Goal: Obtain resource: Obtain resource

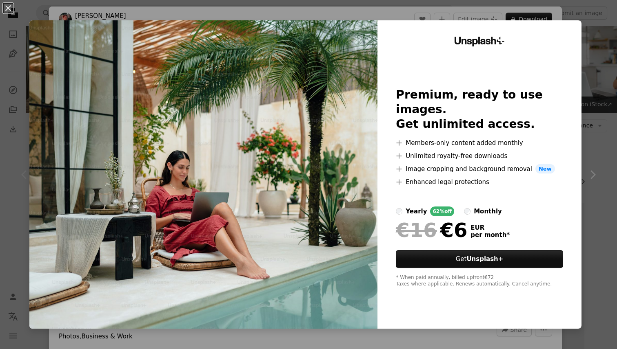
click at [432, 7] on div "An X shape Unsplash+ Premium, ready to use images. Get unlimited access. A plus…" at bounding box center [308, 174] width 617 height 349
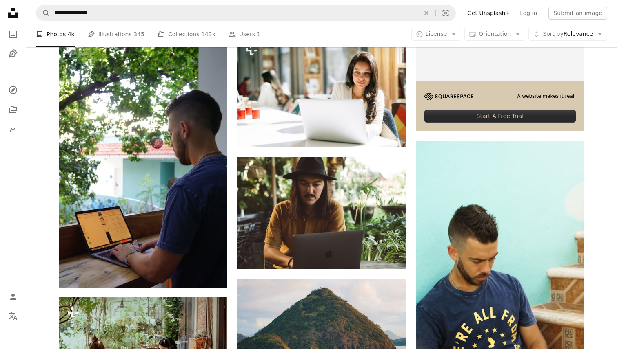
scroll to position [372, 0]
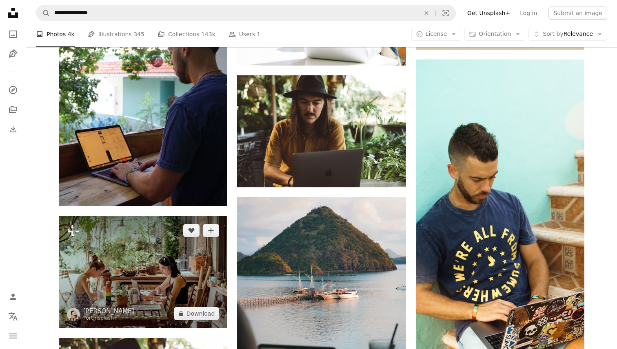
click at [184, 216] on img at bounding box center [143, 272] width 168 height 113
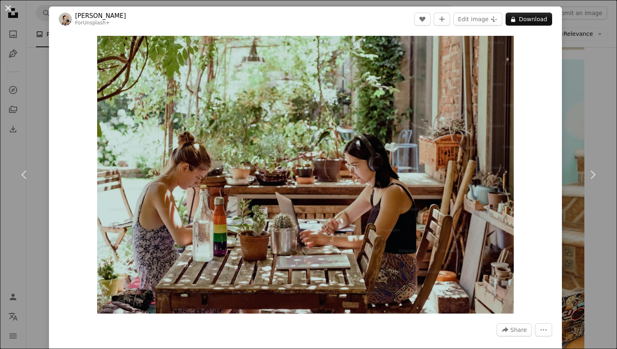
click at [3, 9] on button "An X shape" at bounding box center [8, 8] width 10 height 10
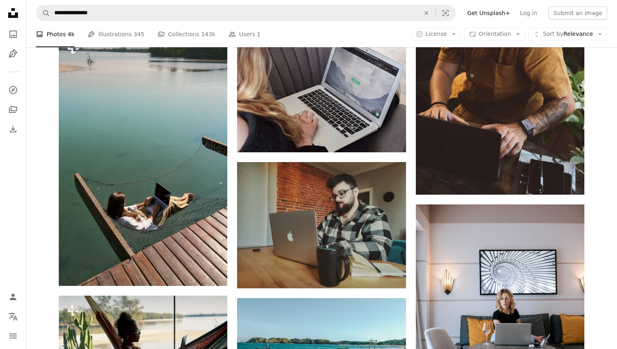
scroll to position [801, 0]
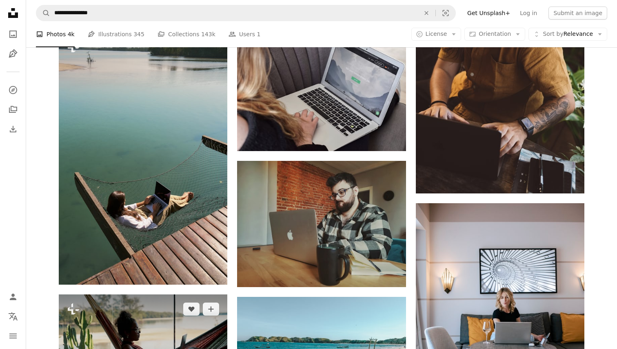
click at [160, 295] on img at bounding box center [143, 351] width 168 height 112
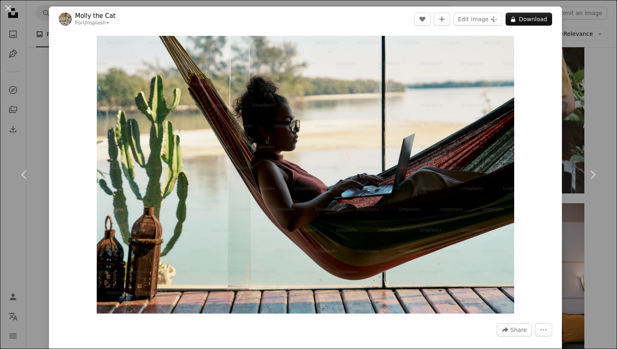
click at [534, 136] on div "Zoom in" at bounding box center [305, 175] width 513 height 286
click at [7, 4] on button "An X shape" at bounding box center [8, 8] width 10 height 10
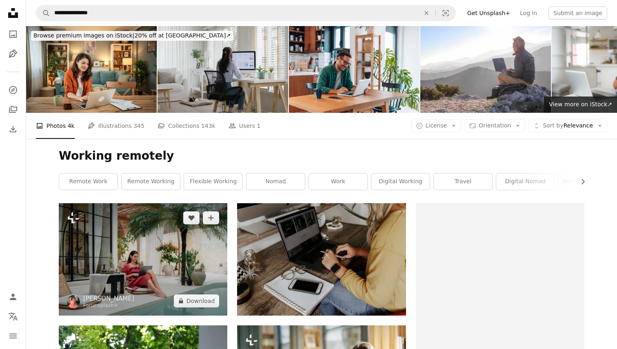
click at [155, 203] on img at bounding box center [143, 259] width 168 height 112
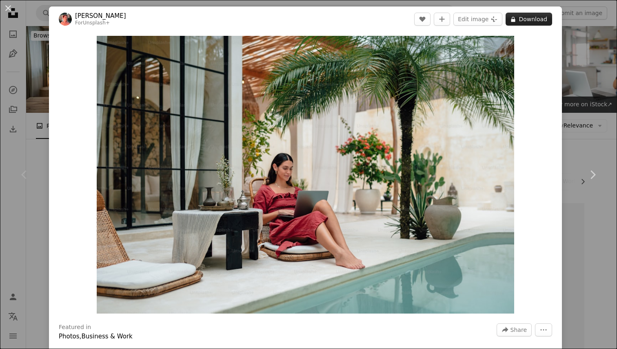
click at [532, 19] on button "A lock Download" at bounding box center [528, 19] width 46 height 13
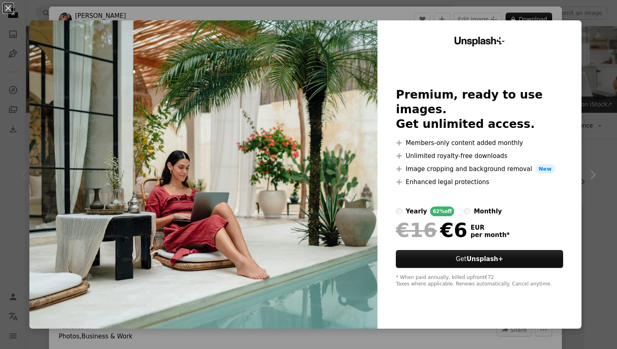
click at [411, 16] on div "An X shape Unsplash+ Premium, ready to use images. Get unlimited access. A plus…" at bounding box center [308, 174] width 617 height 349
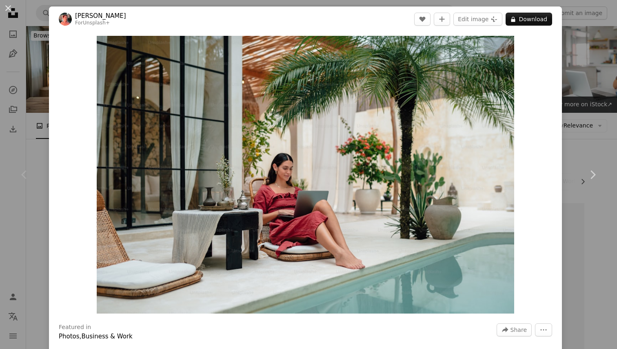
click at [585, 247] on div "An X shape Chevron left Chevron right Spenser Sembrat For Unsplash+ A heart A p…" at bounding box center [308, 174] width 617 height 349
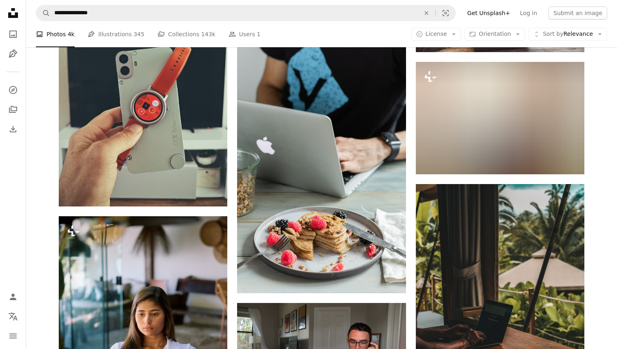
scroll to position [1332, 0]
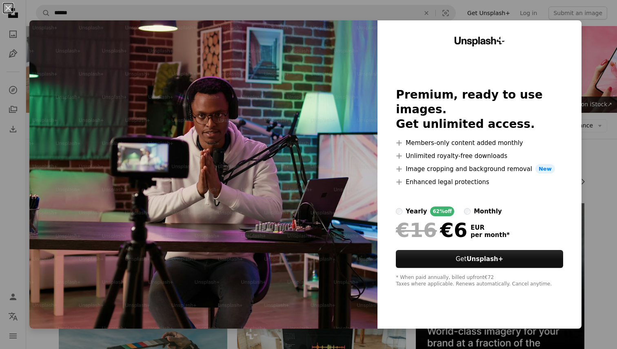
click at [596, 90] on div "An X shape Unsplash+ Premium, ready to use images. Get unlimited access. A plus…" at bounding box center [308, 174] width 617 height 349
